Goal: Navigation & Orientation: Find specific page/section

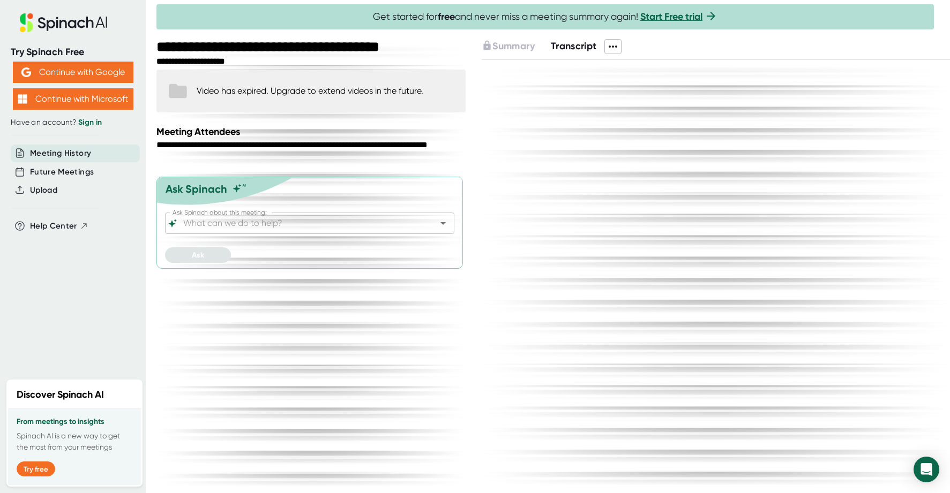
click at [91, 119] on link "Sign in" at bounding box center [90, 122] width 24 height 9
click at [94, 125] on link "Sign in" at bounding box center [90, 122] width 24 height 9
click at [91, 122] on link "Sign in" at bounding box center [90, 122] width 24 height 9
click at [94, 125] on link "Sign in" at bounding box center [90, 122] width 24 height 9
drag, startPoint x: 887, startPoint y: 332, endPoint x: 663, endPoint y: 294, distance: 228.1
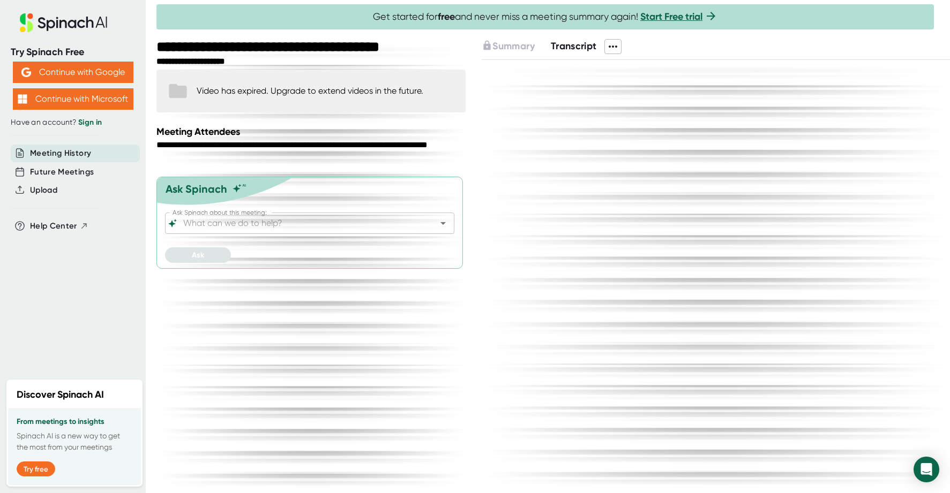
click at [887, 331] on div at bounding box center [715, 276] width 468 height 432
click at [870, 159] on div at bounding box center [715, 276] width 468 height 432
click at [86, 124] on link "Sign in" at bounding box center [90, 122] width 24 height 9
